Goal: Task Accomplishment & Management: Manage account settings

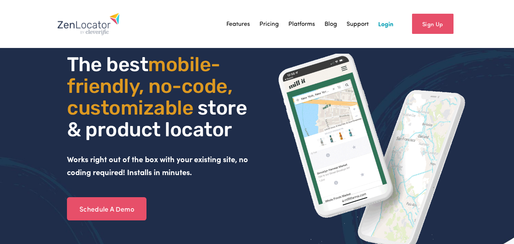
click at [385, 26] on link "Login" at bounding box center [385, 23] width 15 height 11
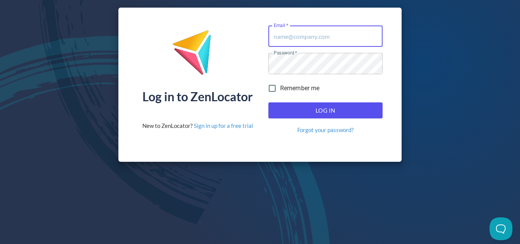
type input "[PERSON_NAME][EMAIL_ADDRESS][DOMAIN_NAME]"
click at [355, 113] on span "Log In" at bounding box center [325, 110] width 97 height 10
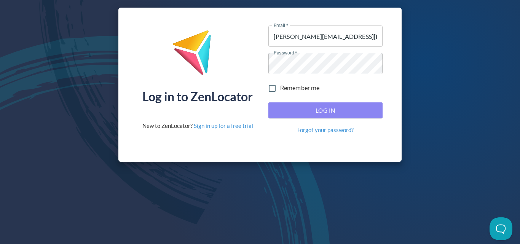
click at [355, 113] on span "Log In" at bounding box center [325, 110] width 97 height 10
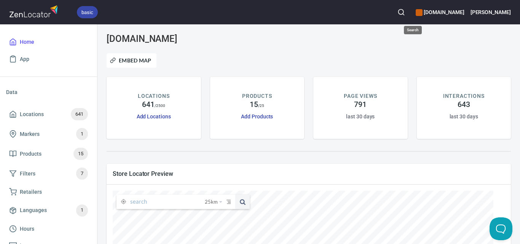
click at [405, 15] on icon "button" at bounding box center [401, 12] width 8 height 8
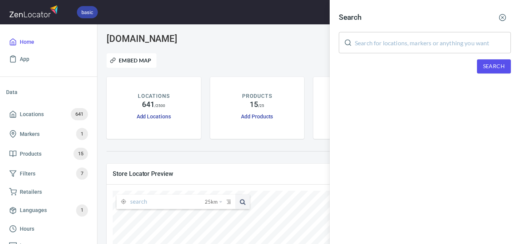
click at [423, 48] on input "text" at bounding box center [433, 42] width 156 height 21
paste input "Queen [PERSON_NAME]"
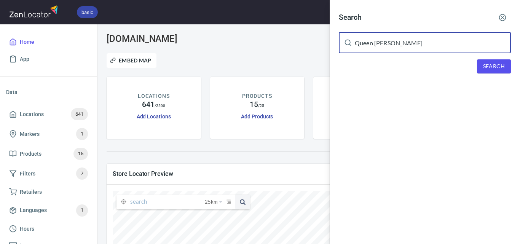
type input "Queen [PERSON_NAME]"
click at [482, 67] on button "Search" at bounding box center [494, 66] width 34 height 14
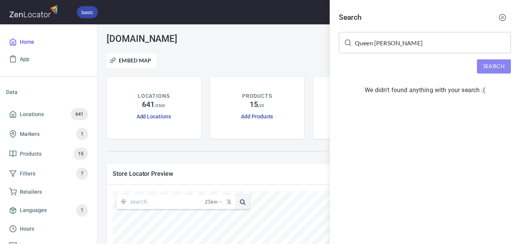
click at [500, 70] on span "Search" at bounding box center [494, 67] width 22 height 10
click at [501, 16] on icon "button" at bounding box center [503, 18] width 8 height 8
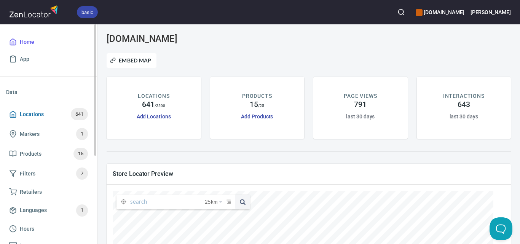
click at [44, 111] on span "Locations 641" at bounding box center [48, 114] width 79 height 12
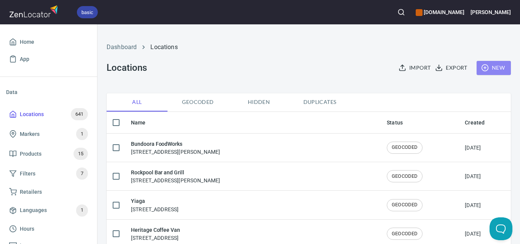
checkbox input "false"
click at [497, 71] on span "New" at bounding box center [494, 68] width 22 height 10
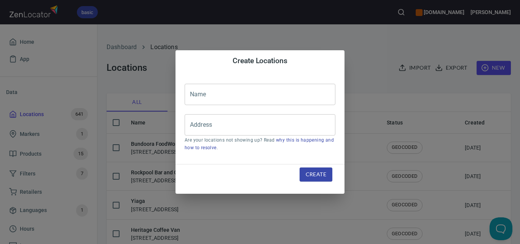
click at [234, 103] on input "text" at bounding box center [260, 94] width 151 height 21
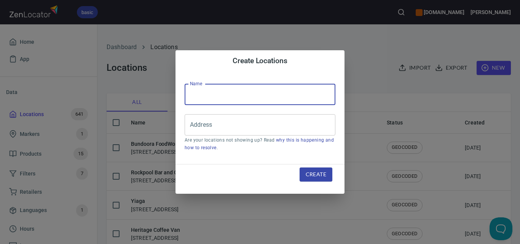
paste input "Queen [PERSON_NAME]"
type input "Queen [PERSON_NAME]"
click at [287, 123] on input "Address" at bounding box center [254, 125] width 132 height 14
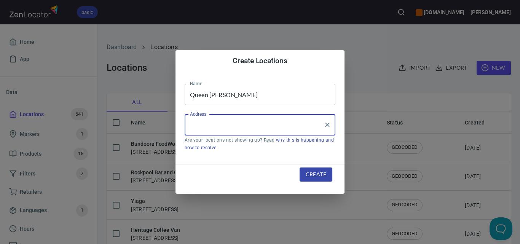
paste input "[GEOGRAPHIC_DATA] [STREET_ADDRESS][PERSON_NAME]"
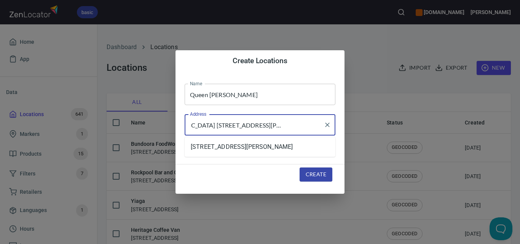
type input "[GEOGRAPHIC_DATA] [STREET_ADDRESS][PERSON_NAME]"
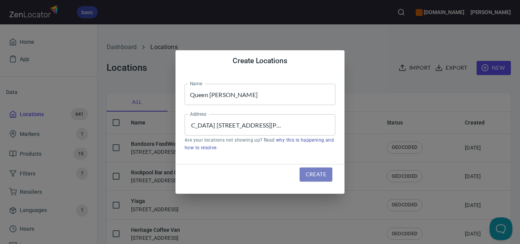
scroll to position [0, 0]
click at [306, 170] on span "Create" at bounding box center [316, 175] width 21 height 10
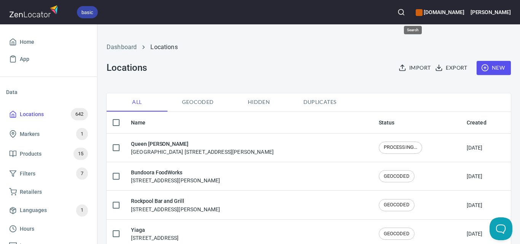
click at [405, 13] on icon "button" at bounding box center [401, 12] width 8 height 8
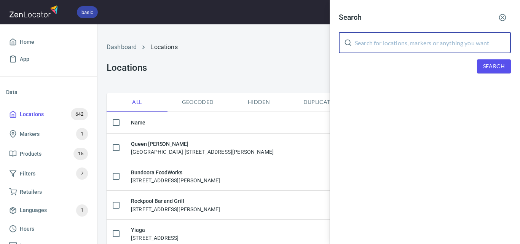
click at [418, 42] on input "text" at bounding box center [433, 42] width 156 height 21
paste input "Carnegie"
click at [494, 65] on span "Search" at bounding box center [494, 67] width 22 height 10
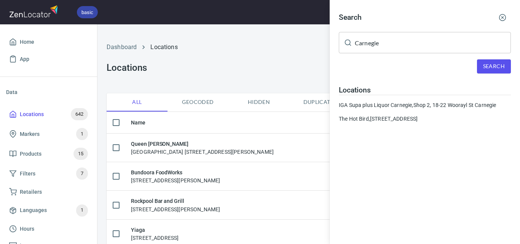
click at [388, 41] on input "Carnegie" at bounding box center [433, 42] width 156 height 21
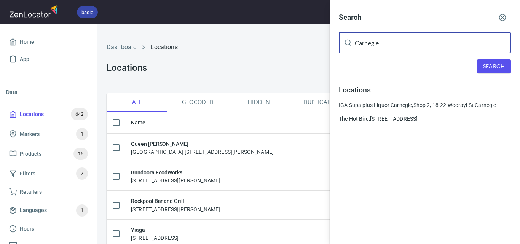
click at [388, 41] on input "Carnegie" at bounding box center [433, 42] width 156 height 21
paste input "Gembrook"
click at [495, 63] on span "Search" at bounding box center [494, 67] width 22 height 10
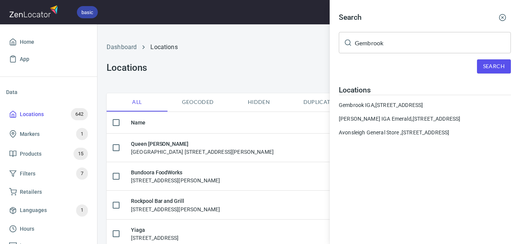
click at [391, 43] on input "Gembrook" at bounding box center [433, 42] width 156 height 21
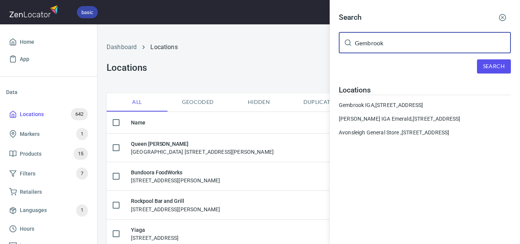
click at [391, 43] on input "Gembrook" at bounding box center [433, 42] width 156 height 21
paste input "[PERSON_NAME]"
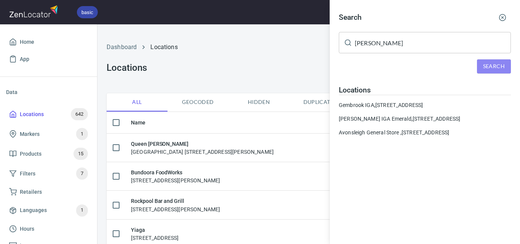
click at [482, 65] on button "Search" at bounding box center [494, 66] width 34 height 14
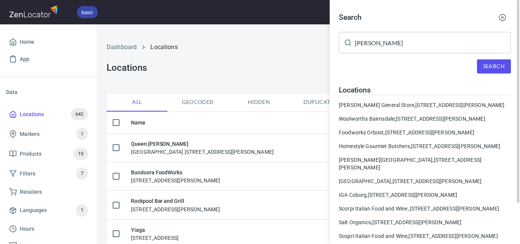
click at [405, 38] on input "[PERSON_NAME]" at bounding box center [433, 42] width 156 height 21
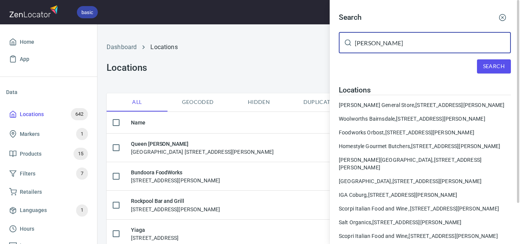
click at [405, 38] on input "[PERSON_NAME]" at bounding box center [433, 42] width 156 height 21
paste input "The Slipway"
click at [490, 66] on span "Search" at bounding box center [494, 67] width 22 height 10
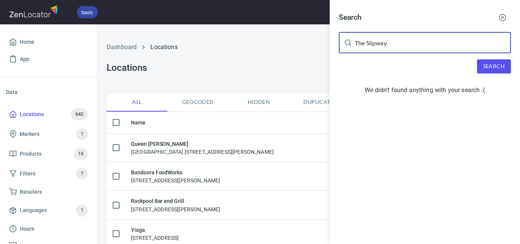
click at [431, 45] on input "The Slipway" at bounding box center [433, 42] width 156 height 21
paste input "Cove"
type input "The Cove"
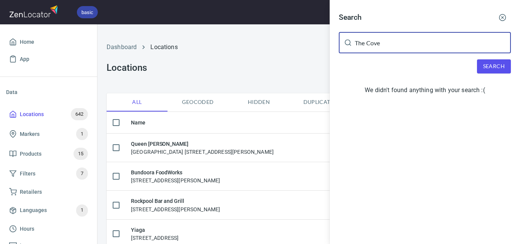
click at [493, 62] on span "Search" at bounding box center [494, 67] width 22 height 10
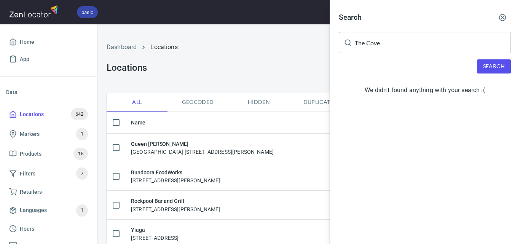
click at [491, 69] on span "Search" at bounding box center [494, 67] width 22 height 10
click at [243, 69] on div at bounding box center [260, 122] width 520 height 244
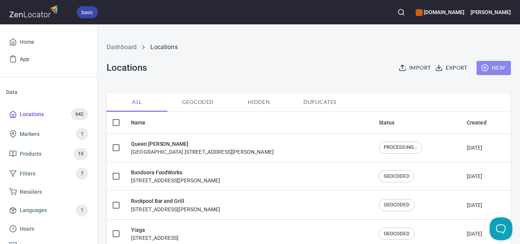
click at [479, 63] on button "New" at bounding box center [494, 68] width 34 height 14
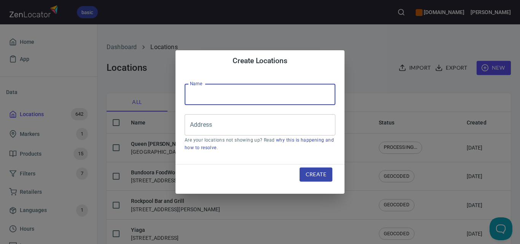
click at [277, 93] on input "text" at bounding box center [260, 94] width 151 height 21
paste input "The Cove"
type input "The Cove"
click at [309, 120] on input "Address" at bounding box center [254, 125] width 132 height 14
paste input "[STREET_ADDRESS]"
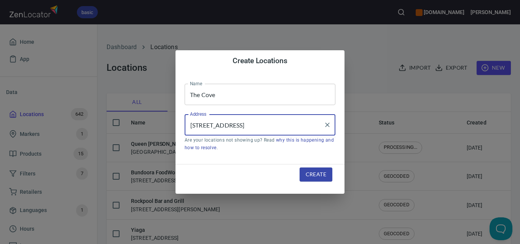
scroll to position [0, 6]
type input "[STREET_ADDRESS]"
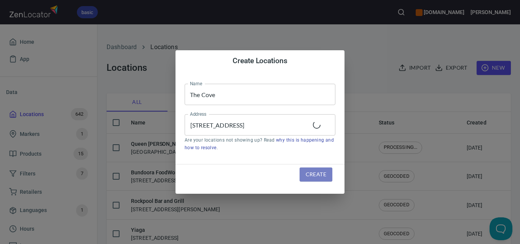
click at [312, 177] on span "Create" at bounding box center [316, 175] width 21 height 10
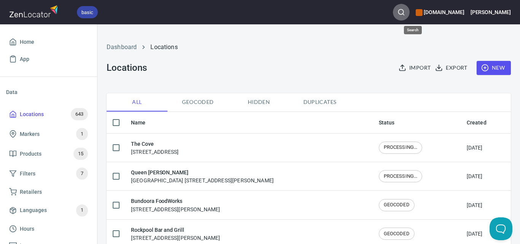
click at [405, 10] on icon "button" at bounding box center [401, 12] width 8 height 8
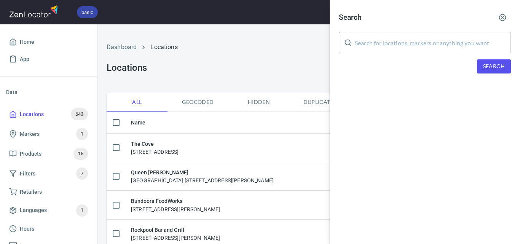
click at [420, 46] on input "text" at bounding box center [433, 42] width 156 height 21
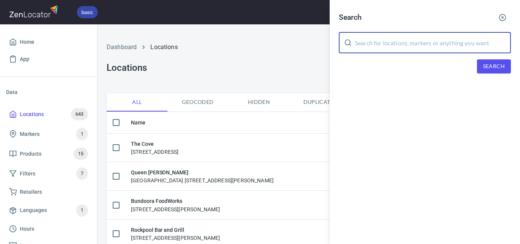
paste input "The [PERSON_NAME] Dairy"
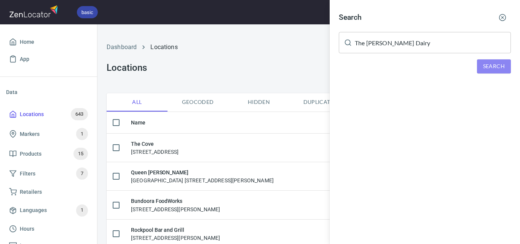
click at [500, 70] on span "Search" at bounding box center [494, 67] width 22 height 10
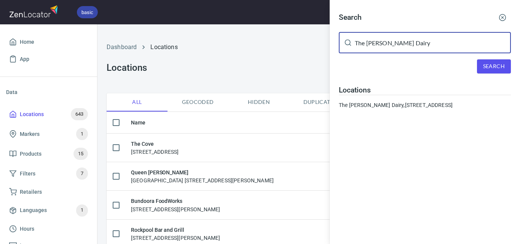
click at [401, 45] on input "The [PERSON_NAME] Dairy" at bounding box center [433, 42] width 156 height 21
paste input "Mali Bakes"
click at [493, 70] on span "Search" at bounding box center [494, 67] width 22 height 10
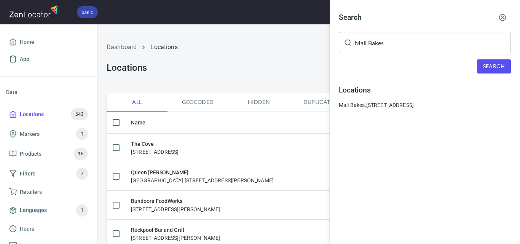
click at [395, 42] on input "Mali Bakes" at bounding box center [433, 42] width 156 height 21
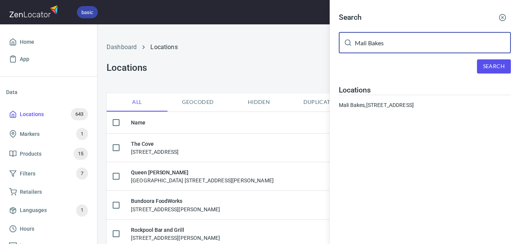
click at [395, 42] on input "Mali Bakes" at bounding box center [433, 42] width 156 height 21
paste input "[PERSON_NAME]"
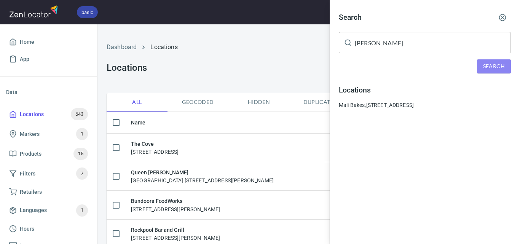
click at [501, 69] on span "Search" at bounding box center [494, 67] width 22 height 10
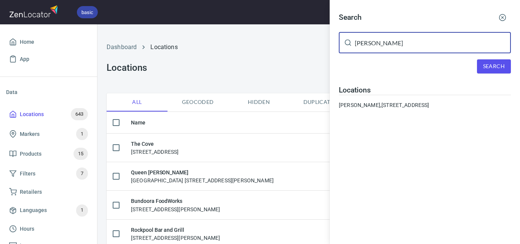
click at [405, 42] on input "[PERSON_NAME]" at bounding box center [433, 42] width 156 height 21
paste input "Four Pillars Gin"
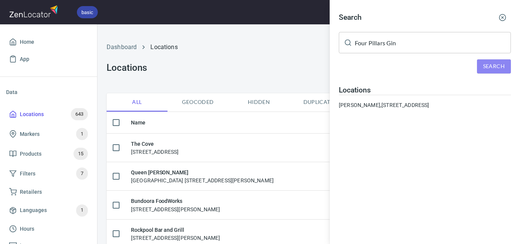
click at [494, 69] on span "Search" at bounding box center [494, 67] width 22 height 10
click at [394, 43] on input "Four Pillars Gin" at bounding box center [433, 42] width 156 height 21
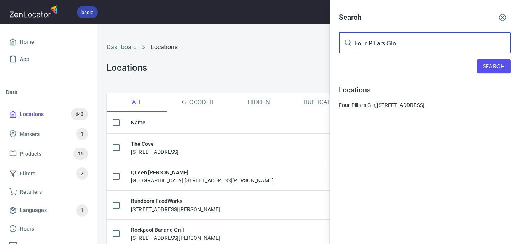
click at [394, 43] on input "Four Pillars Gin" at bounding box center [433, 42] width 156 height 21
paste input "New Rush Brewhouse"
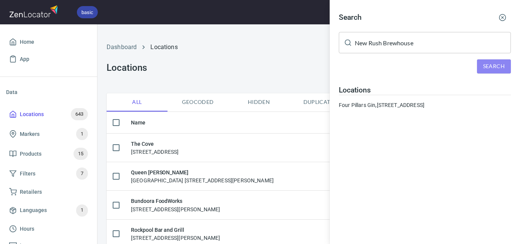
click at [483, 67] on button "Search" at bounding box center [494, 66] width 34 height 14
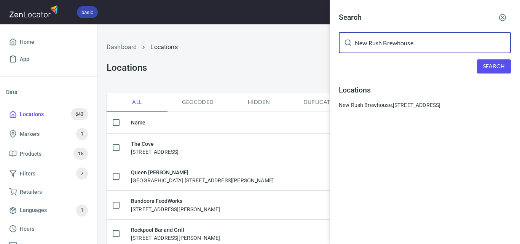
click at [429, 37] on input "New Rush Brewhouse" at bounding box center [433, 42] width 156 height 21
click at [429, 42] on input "New Rush Brewhouse" at bounding box center [433, 42] width 156 height 21
paste input "[PERSON_NAME]"
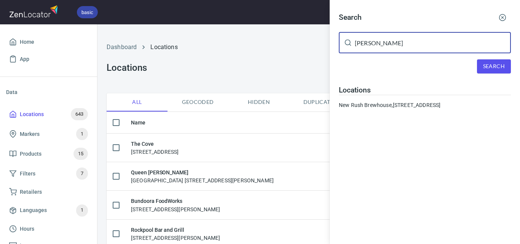
type input "[PERSON_NAME]"
click at [490, 67] on span "Search" at bounding box center [494, 67] width 22 height 10
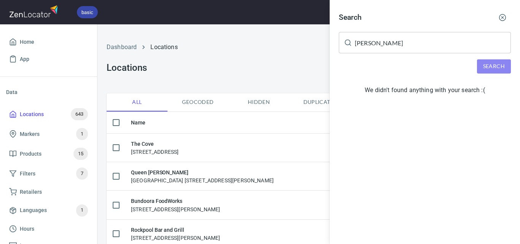
click at [490, 66] on span "Search" at bounding box center [494, 67] width 22 height 10
click at [500, 16] on circle "button" at bounding box center [503, 17] width 6 height 6
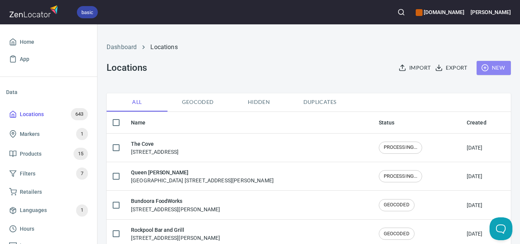
click at [493, 71] on span "New" at bounding box center [494, 68] width 22 height 10
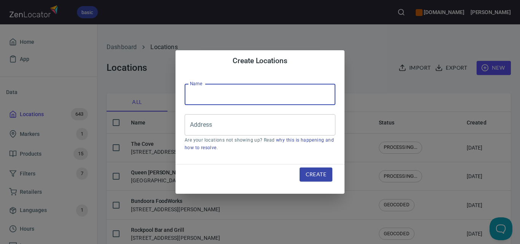
click at [279, 93] on input "text" at bounding box center [260, 94] width 151 height 21
paste input "[PERSON_NAME]"
type input "[PERSON_NAME]"
click at [280, 121] on input "Address" at bounding box center [254, 125] width 132 height 14
paste input "[URL][DOMAIN_NAME]"
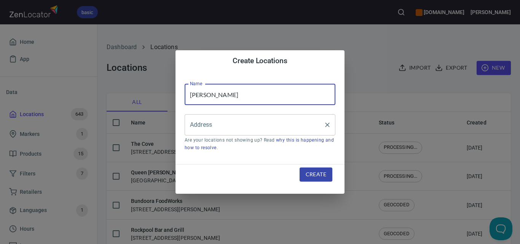
type input "[URL][DOMAIN_NAME]"
click at [210, 95] on input "[PERSON_NAME]" at bounding box center [260, 94] width 151 height 21
paste input "Middle Boat Harbour [GEOGRAPHIC_DATA], [GEOGRAPHIC_DATA]"
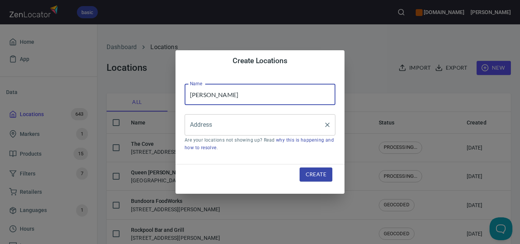
click at [228, 126] on input "Address" at bounding box center [254, 125] width 132 height 14
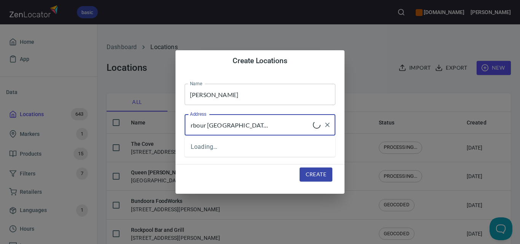
type input "Middle Boat Harbour [GEOGRAPHIC_DATA], [GEOGRAPHIC_DATA]"
click at [318, 175] on span "Create" at bounding box center [316, 175] width 21 height 10
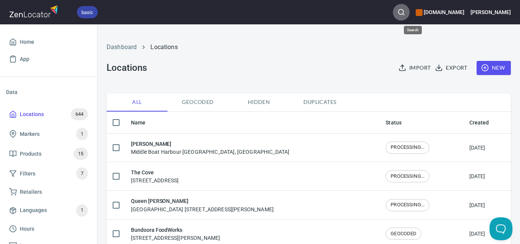
click at [404, 13] on circle "button" at bounding box center [401, 12] width 5 height 5
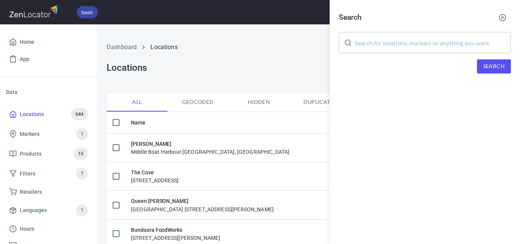
drag, startPoint x: 445, startPoint y: 58, endPoint x: 460, endPoint y: 43, distance: 20.7
click at [453, 50] on div "Search ​ Search" at bounding box center [425, 47] width 190 height 95
click at [460, 43] on input "text" at bounding box center [433, 42] width 156 height 21
paste input "Barragunda Dining"
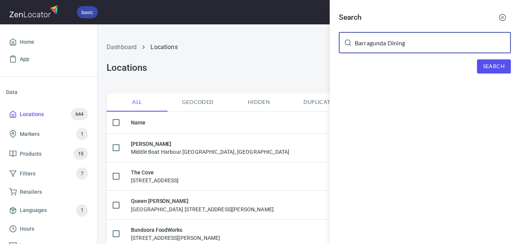
type input "Barragunda Dining"
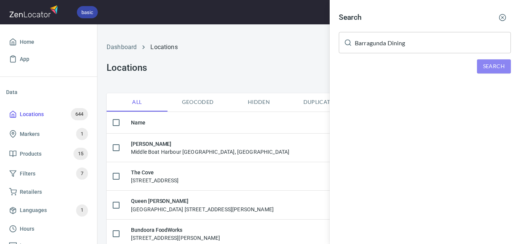
click at [485, 60] on button "Search" at bounding box center [494, 66] width 34 height 14
click at [504, 17] on line "button" at bounding box center [503, 18] width 2 height 2
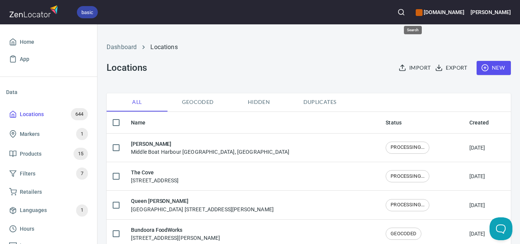
click at [405, 11] on icon "button" at bounding box center [401, 12] width 8 height 8
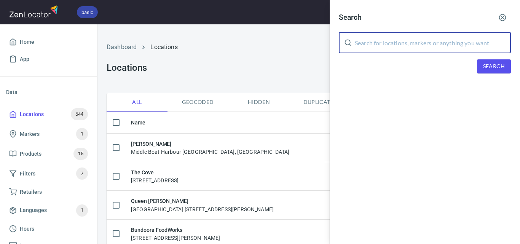
click at [421, 46] on input "text" at bounding box center [433, 42] width 156 height 21
paste input "Coffee at Bev’s"
click at [491, 63] on span "Search" at bounding box center [494, 67] width 22 height 10
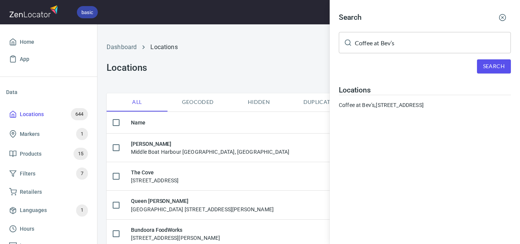
click at [366, 43] on input "Coffee at Bev’s" at bounding box center [433, 42] width 156 height 21
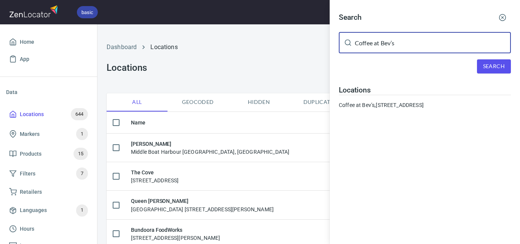
click at [366, 43] on input "Coffee at Bev’s" at bounding box center [433, 42] width 156 height 21
paste input "Wyanga Park Winery"
click at [492, 64] on span "Search" at bounding box center [494, 67] width 22 height 10
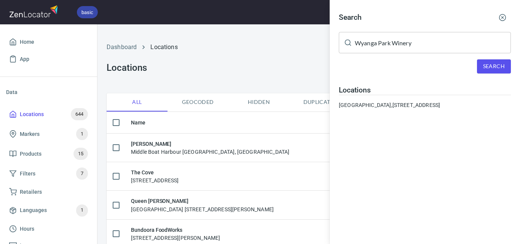
click at [404, 43] on input "Wyanga Park Winery" at bounding box center [433, 42] width 156 height 21
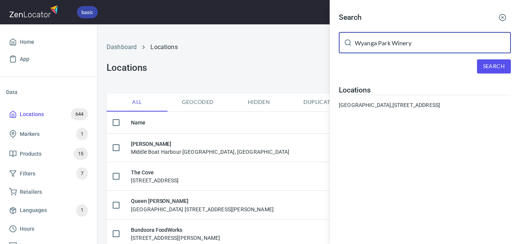
click at [404, 43] on input "Wyanga Park Winery" at bounding box center [433, 42] width 156 height 21
paste input "Vue De Monde"
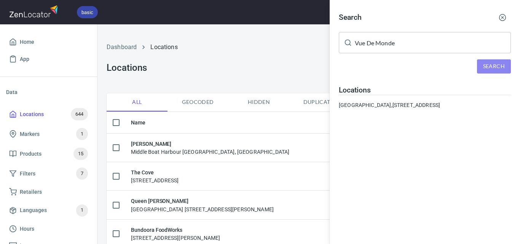
click at [489, 67] on span "Search" at bounding box center [494, 67] width 22 height 10
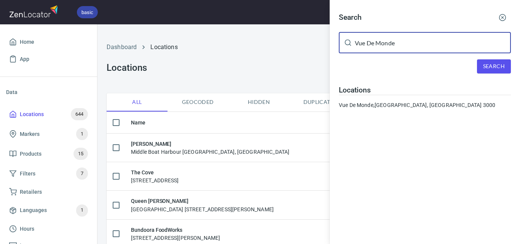
click at [365, 43] on input "Vue De Monde" at bounding box center [433, 42] width 156 height 21
paste input "San Remo"
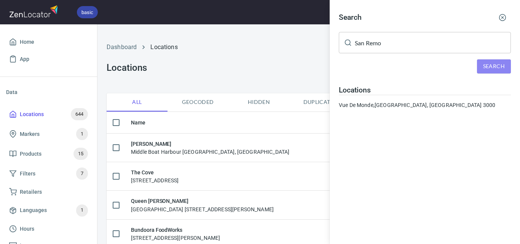
click at [486, 62] on span "Search" at bounding box center [494, 67] width 22 height 10
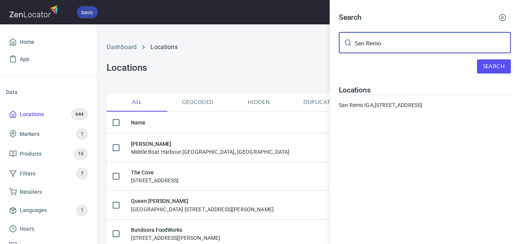
click at [412, 45] on input "San Remo" at bounding box center [433, 42] width 156 height 21
paste input "The Truffet Emporium"
click at [498, 63] on span "Search" at bounding box center [494, 67] width 22 height 10
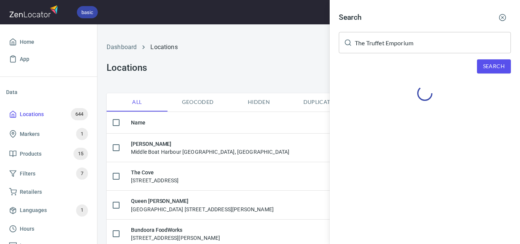
click at [499, 67] on span "Search" at bounding box center [494, 67] width 22 height 10
click at [382, 40] on input "The Truffet Emporium" at bounding box center [433, 42] width 156 height 21
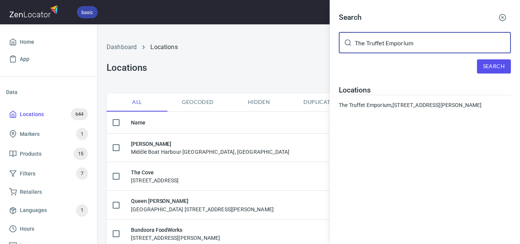
click at [382, 40] on input "The Truffet Emporium" at bounding box center [433, 42] width 156 height 21
paste input "Little Sky Gelato"
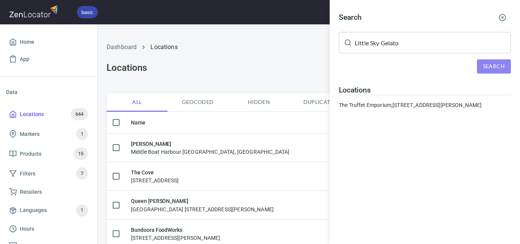
click at [494, 65] on span "Search" at bounding box center [494, 67] width 22 height 10
click at [394, 42] on input "Little Sky Gelato" at bounding box center [433, 42] width 156 height 21
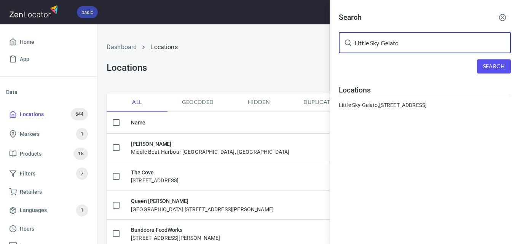
click at [394, 42] on input "Little Sky Gelato" at bounding box center [433, 42] width 156 height 21
click at [393, 45] on input "Little Sky Gelato" at bounding box center [433, 42] width 156 height 21
paste input "KumoKumo"
click at [400, 47] on input "Little Sky GelaKumoKumoto" at bounding box center [433, 42] width 156 height 21
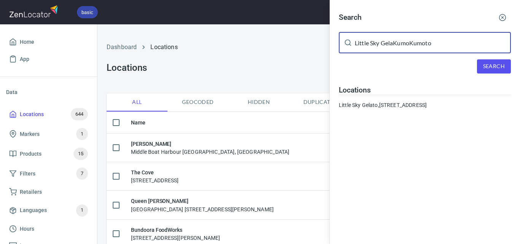
click at [400, 47] on input "Little Sky GelaKumoKumoto" at bounding box center [433, 42] width 156 height 21
paste input "KumoKum"
click at [514, 65] on div "Search KumoKumo ​ Search Locations [GEOGRAPHIC_DATA], [STREET_ADDRESS]" at bounding box center [425, 62] width 190 height 124
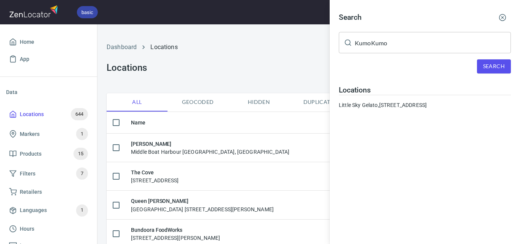
click at [499, 65] on span "Search" at bounding box center [494, 67] width 22 height 10
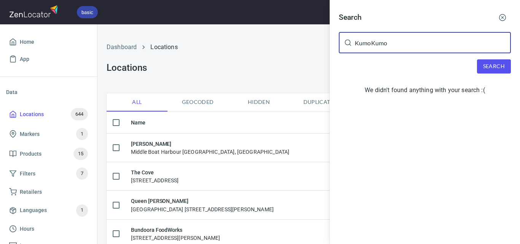
click at [371, 45] on input "KumoKumo" at bounding box center [433, 42] width 156 height 21
click at [385, 44] on input "[PERSON_NAME]" at bounding box center [433, 42] width 156 height 21
paste input "[STREET_ADDRESS]"
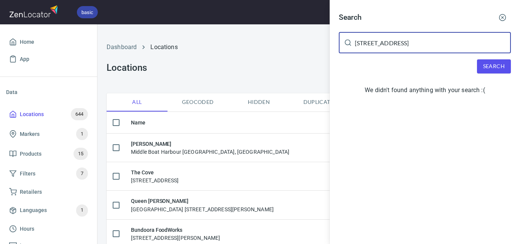
type input "[STREET_ADDRESS]"
click at [496, 64] on span "Search" at bounding box center [494, 67] width 22 height 10
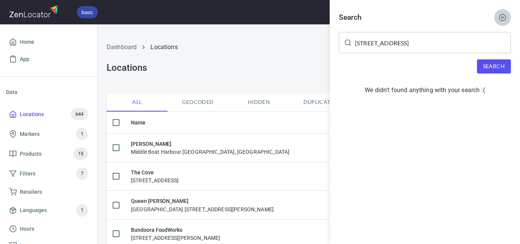
click at [505, 13] on button "button" at bounding box center [502, 17] width 17 height 17
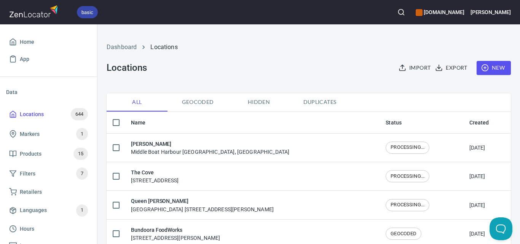
click at [485, 60] on div "Import Export New" at bounding box center [450, 67] width 129 height 23
click at [485, 65] on span "New" at bounding box center [494, 68] width 22 height 10
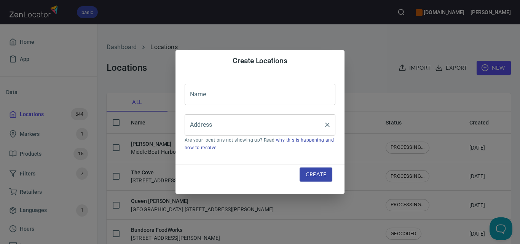
click at [246, 123] on input "Address" at bounding box center [254, 125] width 132 height 14
paste input "[STREET_ADDRESS]"
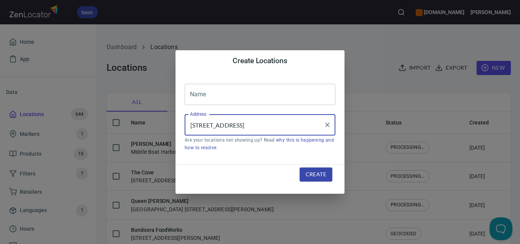
scroll to position [0, 12]
type input "[STREET_ADDRESS]"
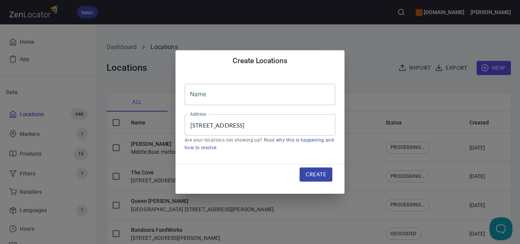
scroll to position [0, 0]
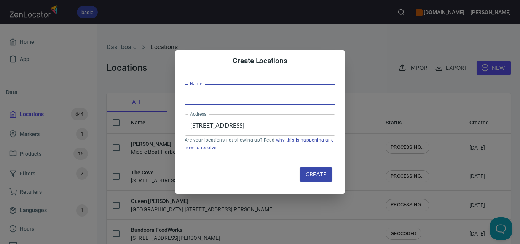
click at [294, 90] on input "text" at bounding box center [260, 94] width 151 height 21
paste input "KumoKumo"
type input "KumoKumo"
click at [318, 174] on span "Create" at bounding box center [316, 175] width 21 height 10
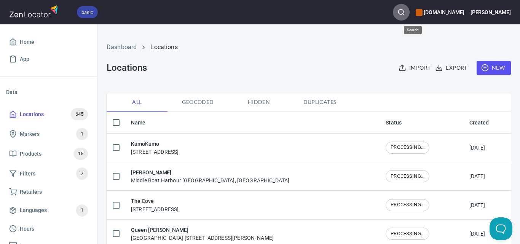
click at [405, 15] on icon "button" at bounding box center [401, 12] width 8 height 8
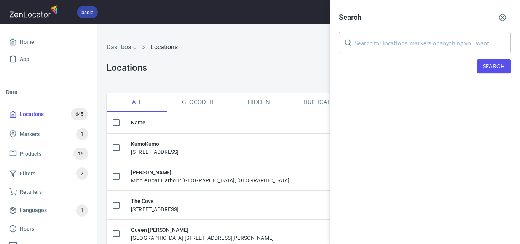
click at [429, 40] on input "text" at bounding box center [433, 42] width 156 height 21
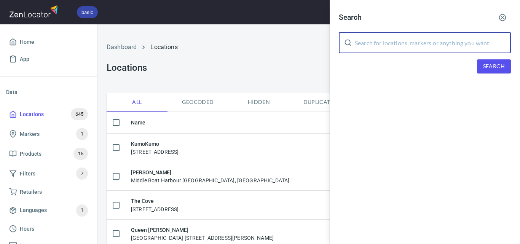
paste input "Lean and Green"
type input "Lean and Green"
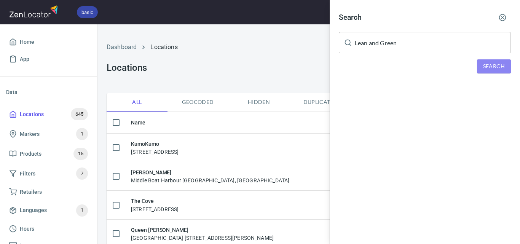
click at [485, 67] on span "Search" at bounding box center [494, 67] width 22 height 10
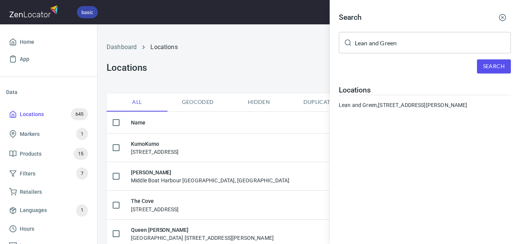
click at [290, 69] on div at bounding box center [260, 122] width 520 height 244
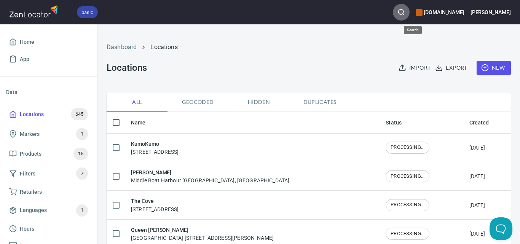
click at [409, 17] on button "button" at bounding box center [401, 12] width 17 height 17
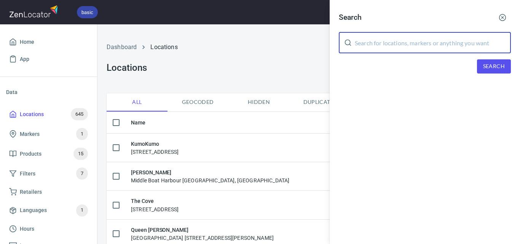
click at [426, 48] on input "text" at bounding box center [433, 42] width 156 height 21
paste input "Beatts Coffee"
click at [487, 68] on span "Search" at bounding box center [494, 67] width 22 height 10
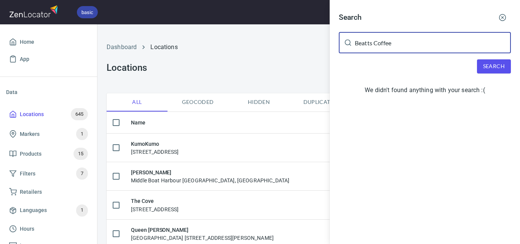
click at [369, 48] on input "Beatts Coffee" at bounding box center [433, 42] width 156 height 21
paste input "Creative Lines"
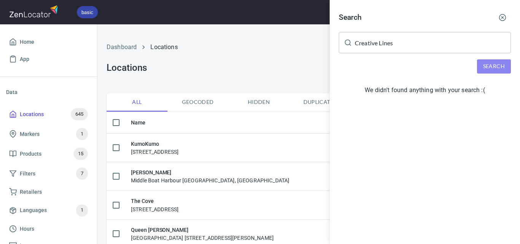
click at [494, 69] on span "Search" at bounding box center [494, 67] width 22 height 10
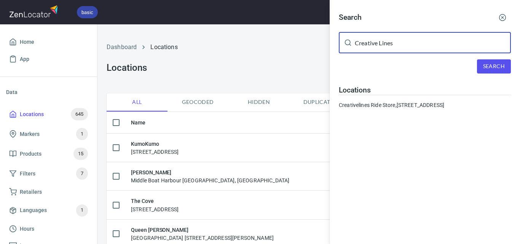
click at [388, 51] on input "Creative Lines" at bounding box center [433, 42] width 156 height 21
click at [391, 49] on input "Creative Lines" at bounding box center [433, 42] width 156 height 21
paste input "Quick Cuppa & More"
click at [390, 48] on input "Creative Quick Cuppa & More" at bounding box center [433, 42] width 156 height 21
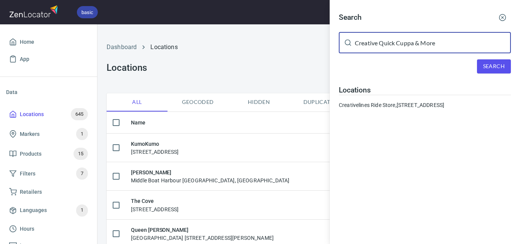
click at [390, 48] on input "Creative Quick Cuppa & More" at bounding box center [433, 42] width 156 height 21
paste input "text"
click at [495, 62] on span "Search" at bounding box center [494, 67] width 22 height 10
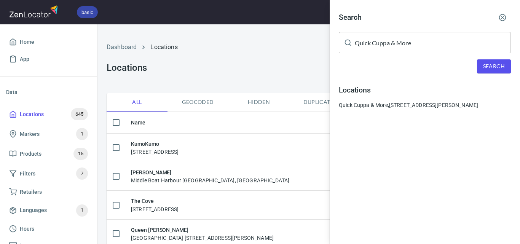
click at [399, 49] on input "Quick Cuppa & More" at bounding box center [433, 42] width 156 height 21
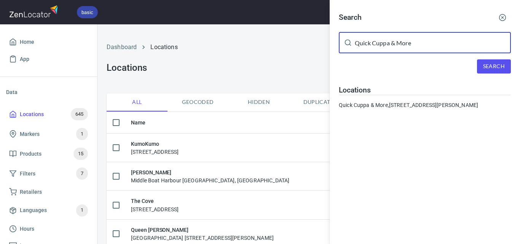
click at [399, 49] on input "Quick Cuppa & More" at bounding box center [433, 42] width 156 height 21
paste input "The [PERSON_NAME] Dairy"
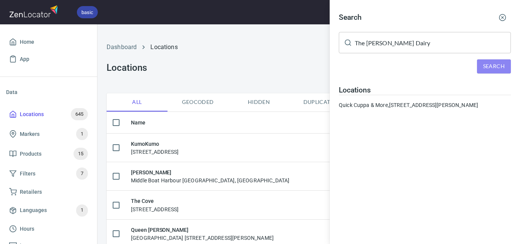
click at [494, 65] on span "Search" at bounding box center [494, 67] width 22 height 10
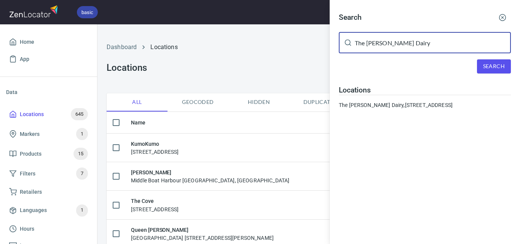
click at [387, 42] on input "The [PERSON_NAME] Dairy" at bounding box center [433, 42] width 156 height 21
paste input "[PERSON_NAME]'s Harvest"
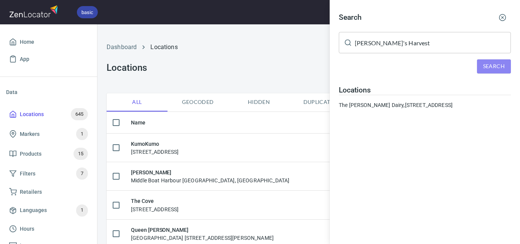
click at [506, 65] on button "Search" at bounding box center [494, 66] width 34 height 14
click at [412, 48] on input "[PERSON_NAME]'s Harvest" at bounding box center [433, 42] width 156 height 21
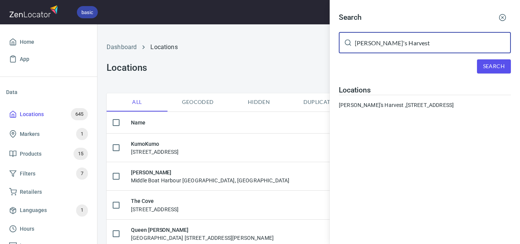
click at [412, 48] on input "[PERSON_NAME]'s Harvest" at bounding box center [433, 42] width 156 height 21
paste input "racebrook Vineyards"
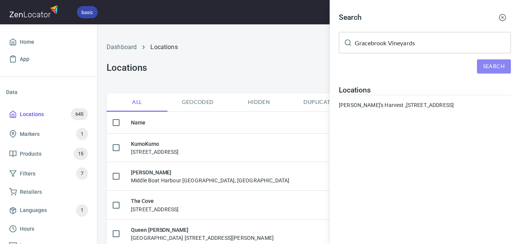
click at [495, 66] on span "Search" at bounding box center [494, 67] width 22 height 10
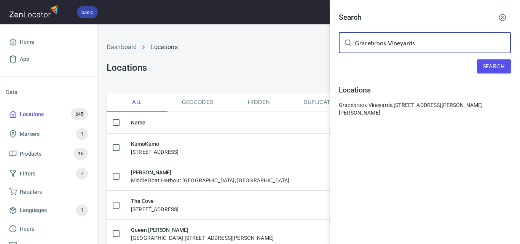
click at [384, 44] on input "Gracebrook Vineyards" at bounding box center [433, 42] width 156 height 21
paste input "Hopetoun Bakeshop"
click at [504, 70] on span "Search" at bounding box center [494, 67] width 22 height 10
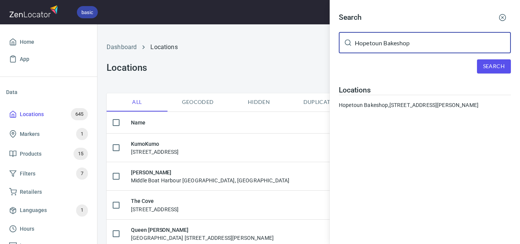
click at [389, 48] on input "Hopetoun Bakeshop" at bounding box center [433, 42] width 156 height 21
click at [386, 48] on input "Hopetoun Bakeshop" at bounding box center [433, 42] width 156 height 21
click at [385, 48] on input "Hopetoun Bakeshop" at bounding box center [433, 42] width 156 height 21
paste input "[PERSON_NAME]'s Harvest"
click at [386, 46] on input "Hopetoun [PERSON_NAME]'s HarvestBakeshop" at bounding box center [433, 42] width 156 height 21
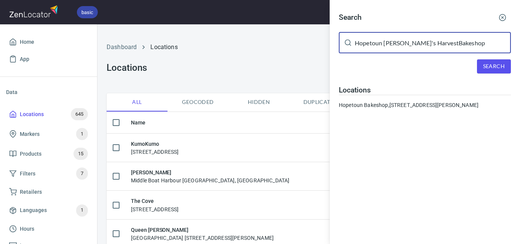
click at [386, 46] on input "Hopetoun [PERSON_NAME]'s HarvestBakeshop" at bounding box center [433, 42] width 156 height 21
paste input "[PERSON_NAME]'s Harvest"
type input "[PERSON_NAME]'s Harvest"
click at [495, 69] on span "Search" at bounding box center [494, 67] width 22 height 10
